Goal: Transaction & Acquisition: Purchase product/service

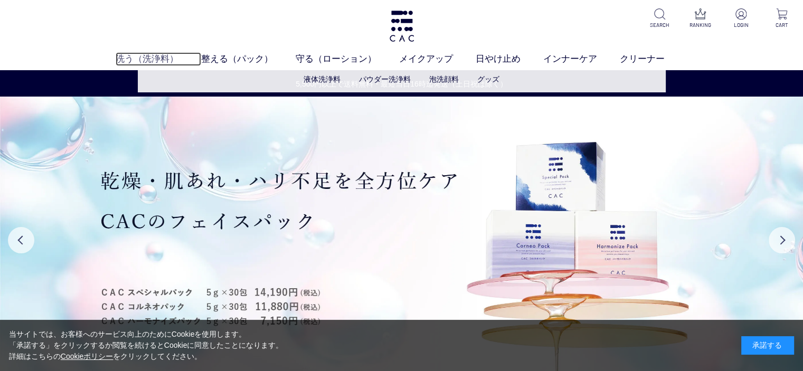
click at [154, 57] on link "洗う（洗浄料）" at bounding box center [159, 59] width 86 height 14
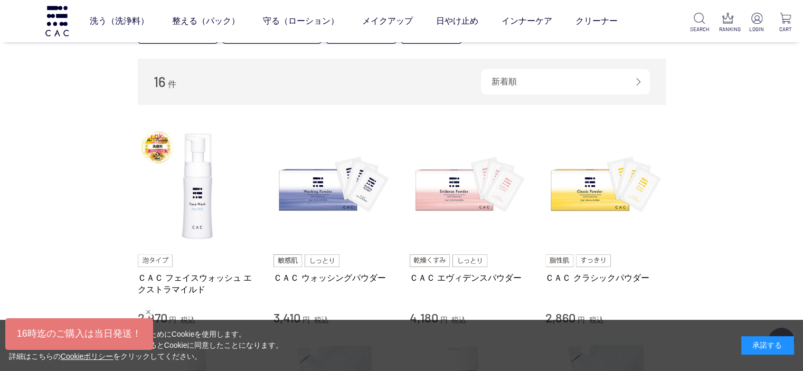
scroll to position [158, 0]
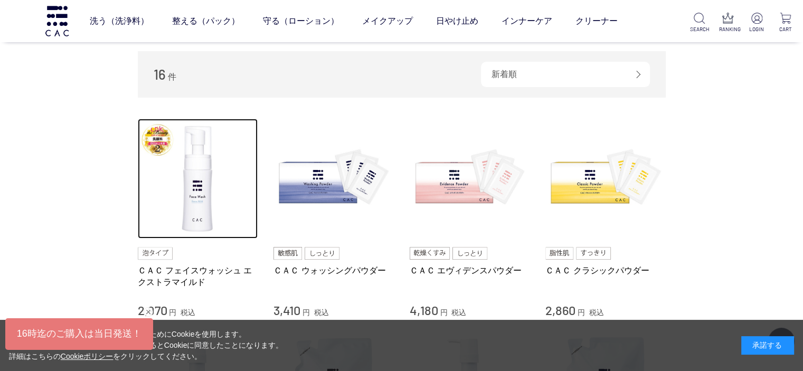
click at [228, 132] on img at bounding box center [198, 179] width 120 height 120
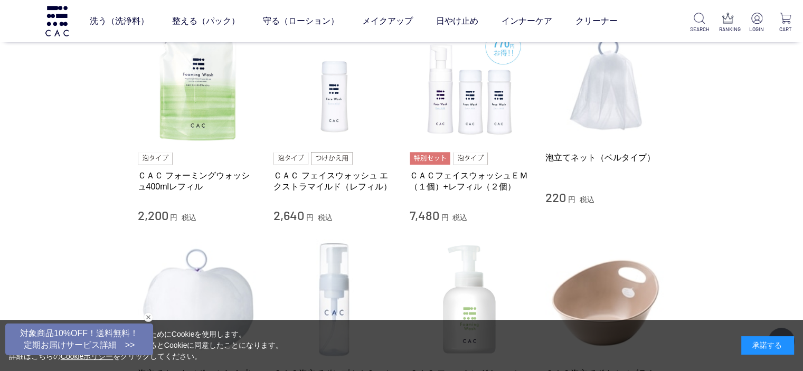
scroll to position [687, 0]
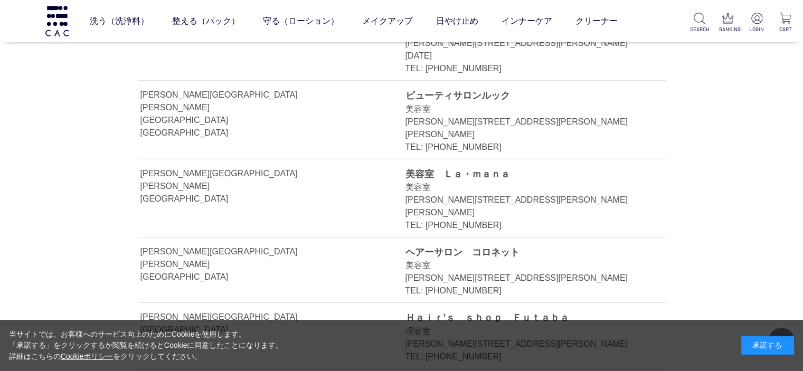
scroll to position [3143, 0]
